Goal: Task Accomplishment & Management: Manage account settings

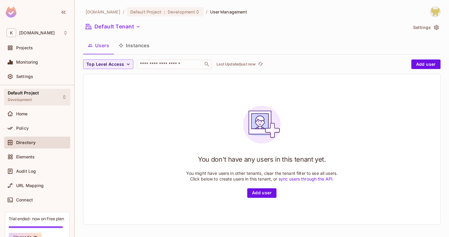
click at [39, 92] on div "Default Project Development" at bounding box center [37, 97] width 66 height 16
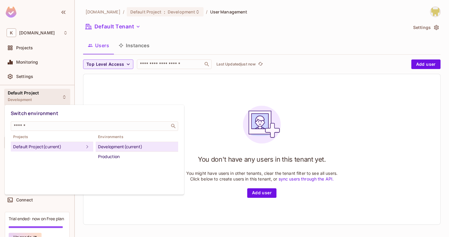
click at [98, 93] on div at bounding box center [224, 118] width 449 height 237
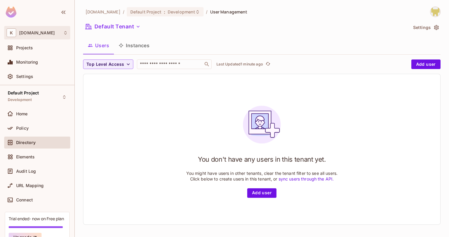
click at [48, 37] on div "K [DOMAIN_NAME]" at bounding box center [37, 32] width 66 height 13
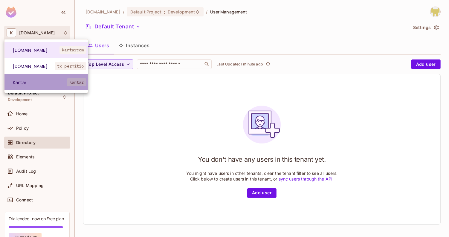
click at [50, 81] on span "Kantar" at bounding box center [40, 83] width 54 height 6
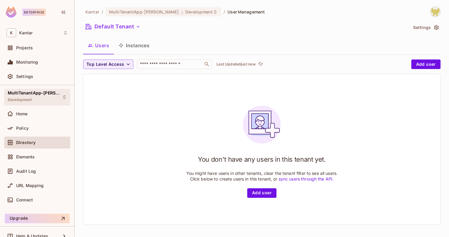
click at [53, 94] on div "MultiTenantApp-[PERSON_NAME] Development" at bounding box center [37, 97] width 66 height 16
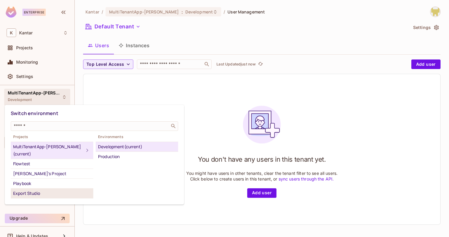
click at [50, 190] on div "Export Studio" at bounding box center [52, 193] width 78 height 7
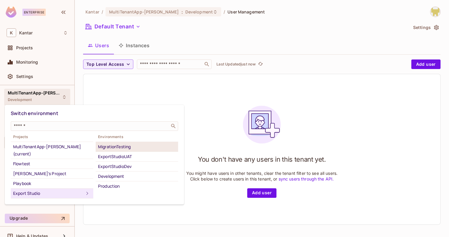
click at [136, 146] on div "MigrationTesting" at bounding box center [137, 146] width 78 height 7
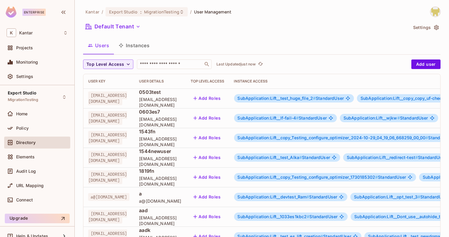
click at [139, 48] on button "Instances" at bounding box center [134, 45] width 40 height 15
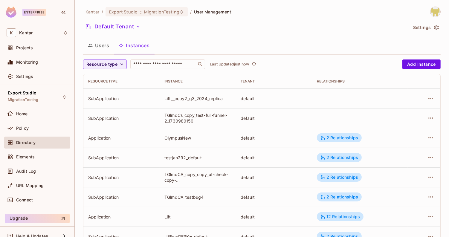
click at [100, 49] on button "Users" at bounding box center [98, 45] width 31 height 15
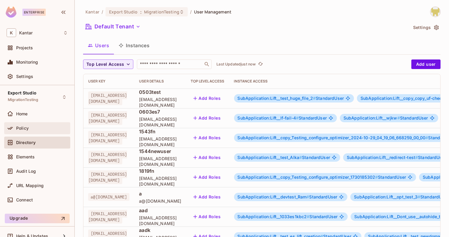
click at [39, 127] on div "Policy" at bounding box center [42, 128] width 52 height 5
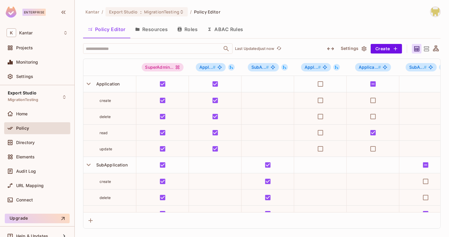
click at [168, 30] on button "Resources" at bounding box center [151, 29] width 42 height 15
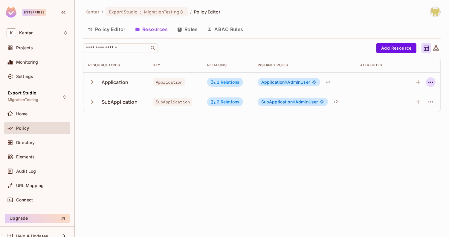
click at [431, 84] on icon "button" at bounding box center [430, 82] width 7 height 7
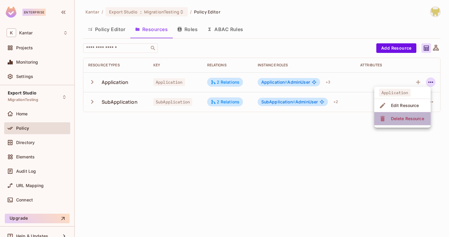
click at [411, 120] on div "Delete Resource" at bounding box center [407, 119] width 33 height 6
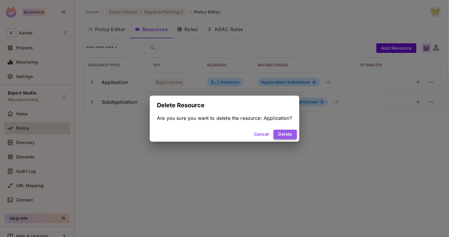
click at [294, 136] on button "Delete" at bounding box center [285, 135] width 23 height 10
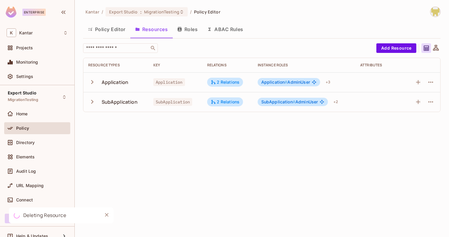
click at [437, 13] on img at bounding box center [436, 12] width 10 height 10
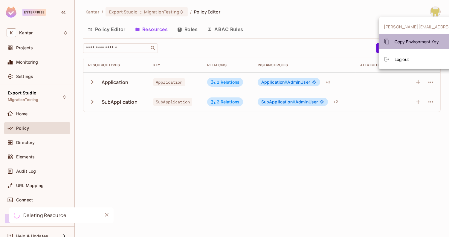
click at [416, 42] on span "Copy Environment Key" at bounding box center [417, 42] width 44 height 6
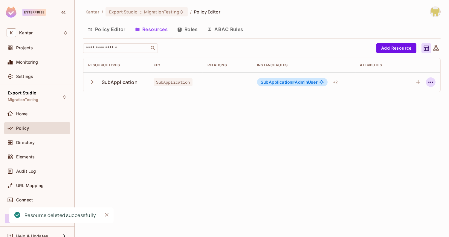
click at [430, 84] on icon "button" at bounding box center [430, 82] width 7 height 7
click at [404, 117] on div "Delete Resource" at bounding box center [407, 119] width 33 height 6
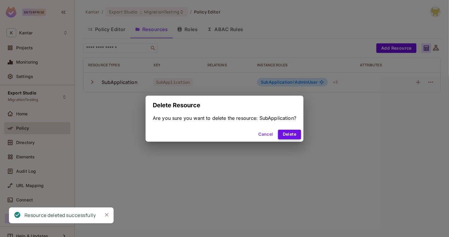
click at [290, 135] on button "Delete" at bounding box center [289, 135] width 23 height 10
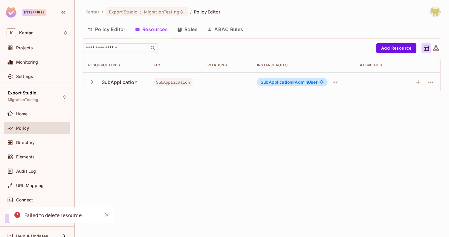
click at [120, 33] on button "Policy Editor" at bounding box center [106, 29] width 47 height 15
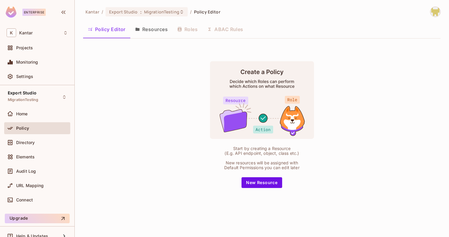
click at [148, 27] on button "Resources" at bounding box center [151, 29] width 42 height 15
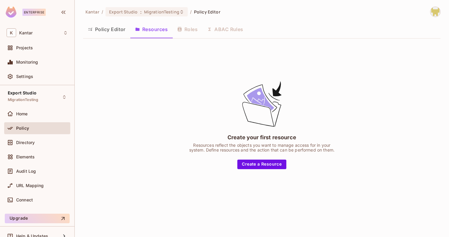
click at [116, 31] on button "Policy Editor" at bounding box center [106, 29] width 47 height 15
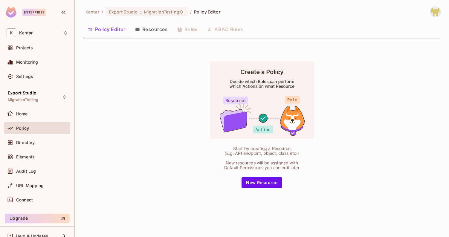
click at [51, 135] on div "Policy" at bounding box center [37, 129] width 66 height 14
click at [43, 143] on div "Directory" at bounding box center [42, 142] width 52 height 5
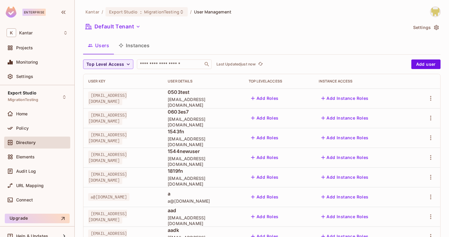
click at [136, 49] on button "Instances" at bounding box center [134, 45] width 40 height 15
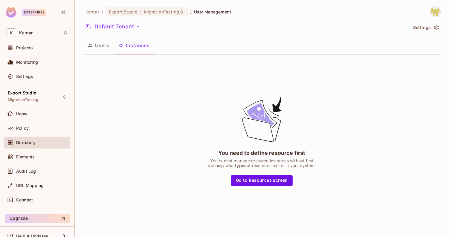
click at [105, 43] on button "Users" at bounding box center [98, 45] width 31 height 15
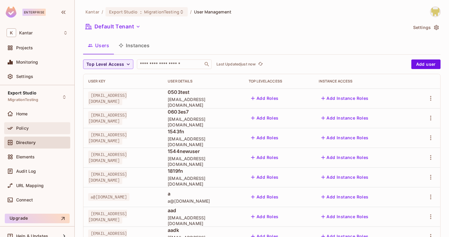
click at [35, 133] on div "Policy" at bounding box center [37, 128] width 66 height 12
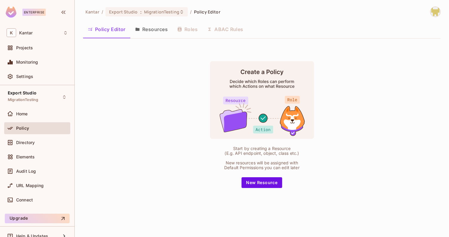
click at [159, 28] on button "Resources" at bounding box center [151, 29] width 42 height 15
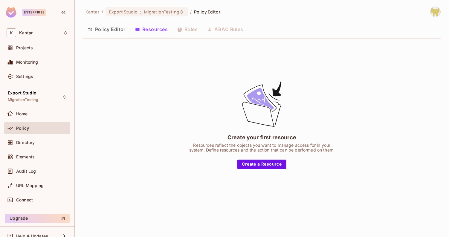
click at [126, 31] on button "Policy Editor" at bounding box center [106, 29] width 47 height 15
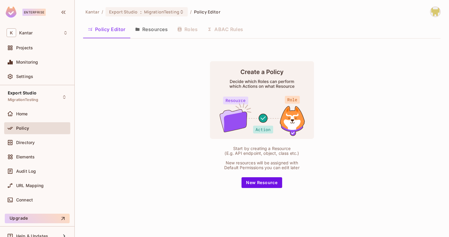
click at [435, 11] on img at bounding box center [436, 12] width 10 height 10
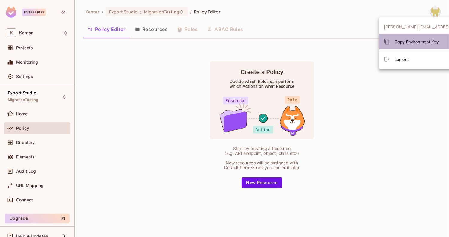
click at [416, 45] on div "Copy Environment Key" at bounding box center [411, 42] width 55 height 12
click at [140, 37] on div at bounding box center [224, 118] width 449 height 237
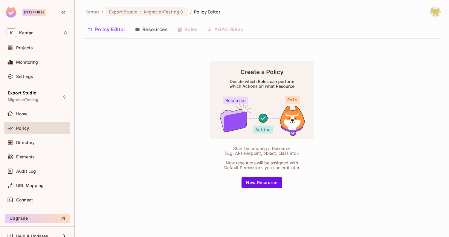
click at [144, 33] on button "Resources" at bounding box center [151, 29] width 42 height 15
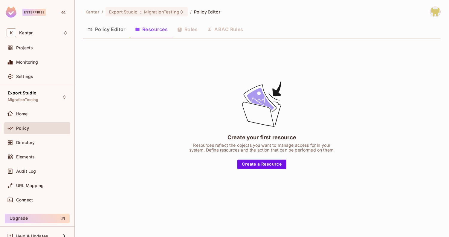
click at [115, 32] on button "Policy Editor" at bounding box center [106, 29] width 47 height 15
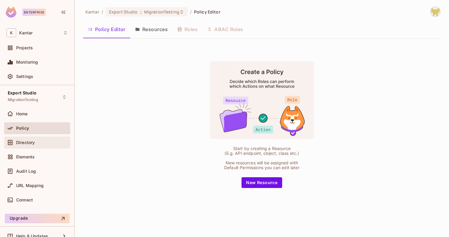
click at [35, 139] on div "Directory" at bounding box center [37, 142] width 61 height 7
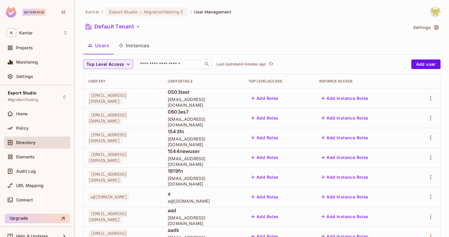
click at [306, 43] on div "Users Instances" at bounding box center [262, 45] width 358 height 15
click at [431, 11] on img at bounding box center [436, 12] width 10 height 10
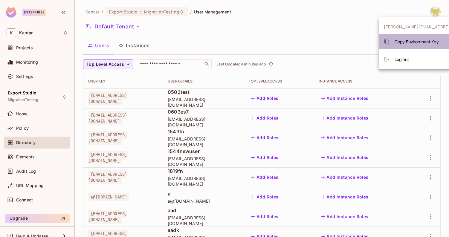
click at [418, 41] on span "Copy Environment Key" at bounding box center [417, 42] width 44 height 6
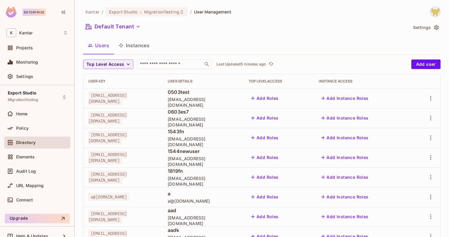
click at [131, 43] on button "Instances" at bounding box center [134, 45] width 40 height 15
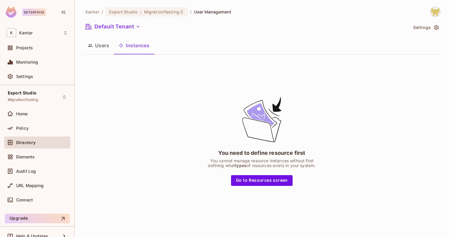
click at [112, 44] on button "Users" at bounding box center [98, 45] width 31 height 15
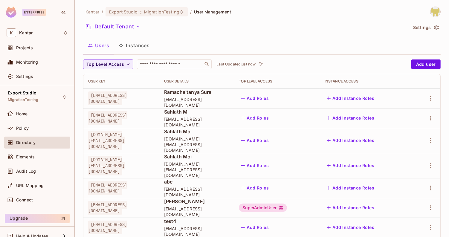
scroll to position [180, 0]
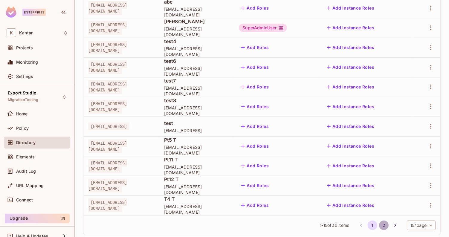
click at [380, 221] on button "2" at bounding box center [384, 226] width 10 height 10
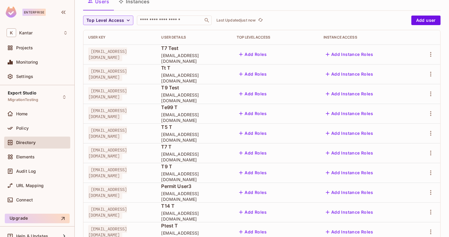
scroll to position [0, 0]
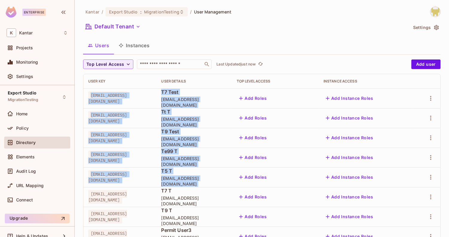
drag, startPoint x: 90, startPoint y: 97, endPoint x: 106, endPoint y: 188, distance: 92.8
click at [106, 188] on td "[EMAIL_ADDRESS][DOMAIN_NAME]" at bounding box center [119, 197] width 73 height 20
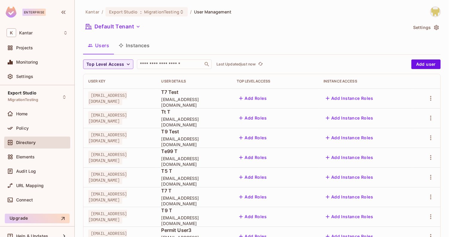
scroll to position [180, 0]
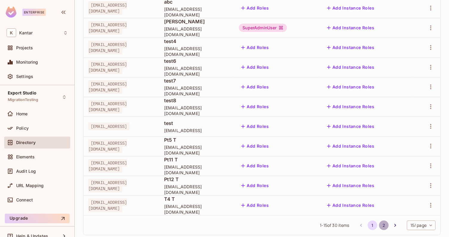
click at [379, 221] on button "2" at bounding box center [384, 226] width 10 height 10
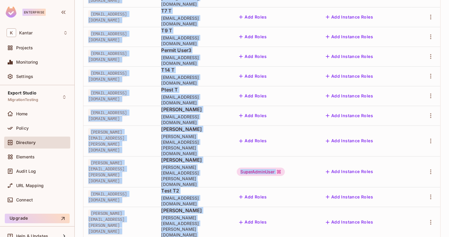
drag, startPoint x: 88, startPoint y: 87, endPoint x: 254, endPoint y: 205, distance: 203.7
click at [254, 205] on div "User Key User Details Top Level Access Instance Access [EMAIL_ADDRESS][DOMAIN_N…" at bounding box center [262, 76] width 358 height 364
copy tbody "[EMAIL_ADDRESS][DOMAIN_NAME] T7 Test [EMAIL_ADDRESS][DOMAIN_NAME] Add Roles Add…"
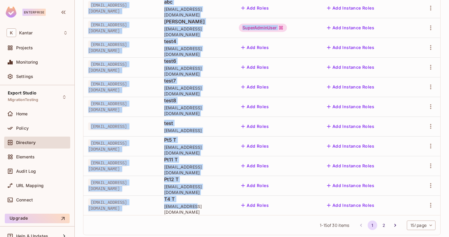
drag, startPoint x: 88, startPoint y: 97, endPoint x: 256, endPoint y: 198, distance: 195.5
click at [256, 198] on tbody "[EMAIL_ADDRESS][DOMAIN_NAME] Ramachaitanya [PERSON_NAME] [PERSON_NAME][EMAIL_AD…" at bounding box center [261, 62] width 357 height 307
copy tbody "[EMAIL_ADDRESS][DOMAIN_NAME] Ramachaitanya [PERSON_NAME] [PERSON_NAME][EMAIL_AD…"
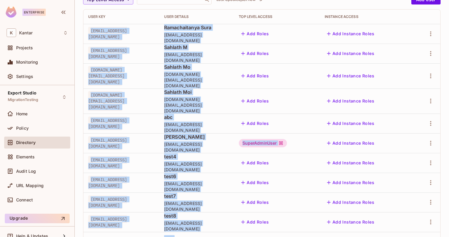
scroll to position [0, 0]
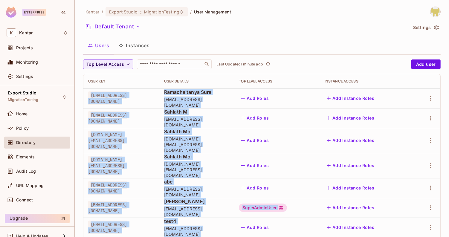
click at [141, 48] on button "Instances" at bounding box center [134, 45] width 40 height 15
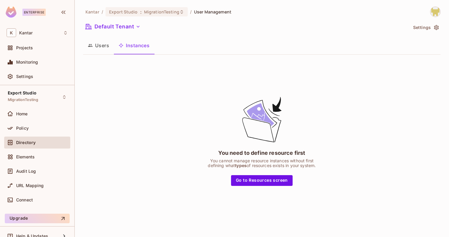
click at [105, 47] on button "Users" at bounding box center [98, 45] width 31 height 15
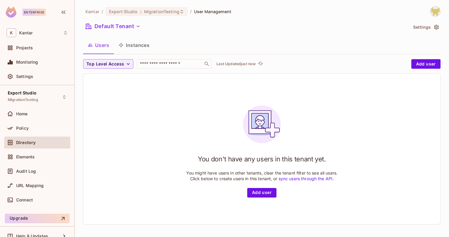
scroll to position [0, 0]
